Goal: Check status: Check status

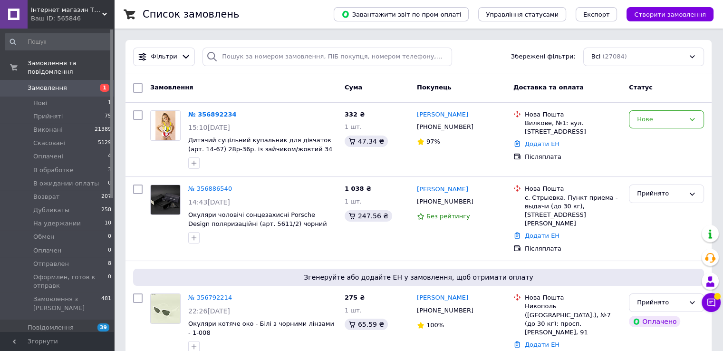
click at [49, 84] on span "Замовлення" at bounding box center [47, 88] width 39 height 9
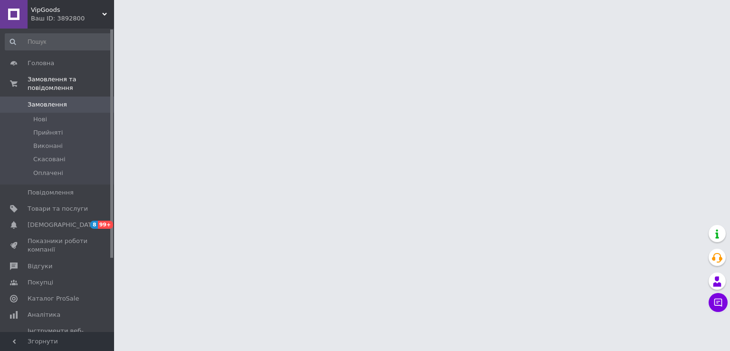
click at [59, 13] on span "VipGoods" at bounding box center [66, 10] width 71 height 9
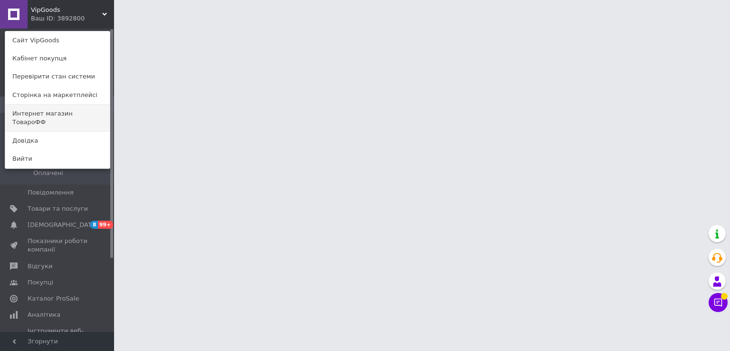
click at [68, 114] on link "Интернет магазин ТовароФФ" at bounding box center [57, 118] width 105 height 27
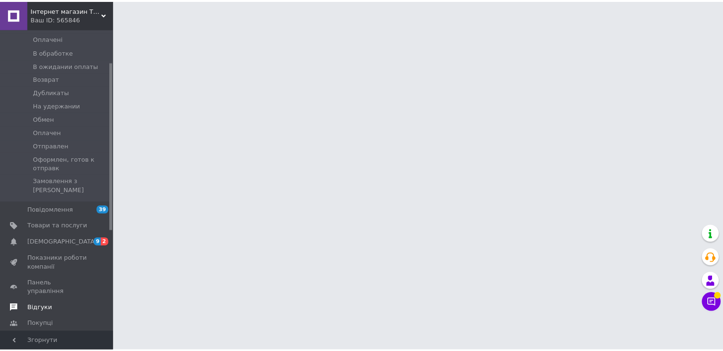
scroll to position [143, 0]
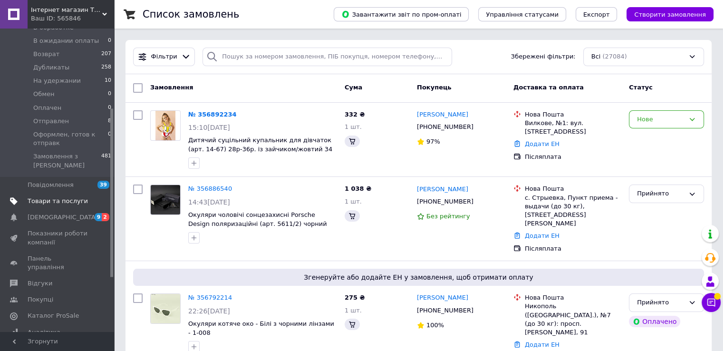
click at [39, 197] on span "Товари та послуги" at bounding box center [58, 201] width 60 height 9
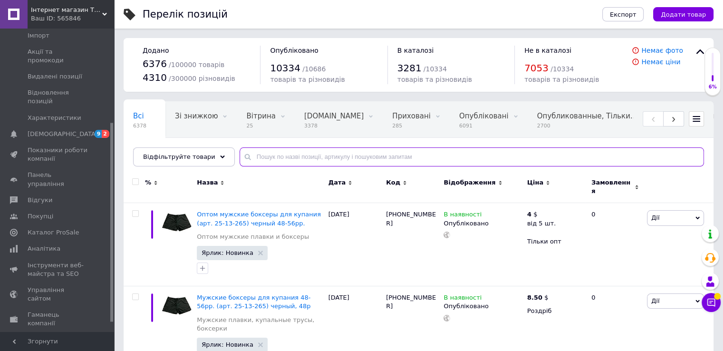
click at [266, 154] on input "text" at bounding box center [471, 156] width 464 height 19
type input "5611"
